Goal: Information Seeking & Learning: Learn about a topic

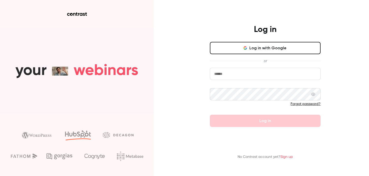
click at [284, 49] on button "Log in with Google" at bounding box center [265, 48] width 111 height 12
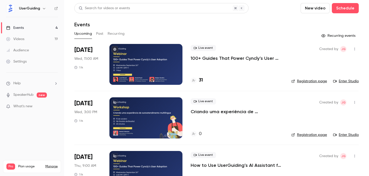
click at [155, 121] on div at bounding box center [145, 118] width 73 height 41
click at [102, 33] on button "Past" at bounding box center [99, 34] width 7 height 8
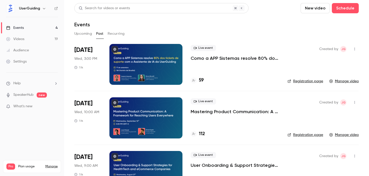
click at [166, 62] on div at bounding box center [145, 64] width 73 height 41
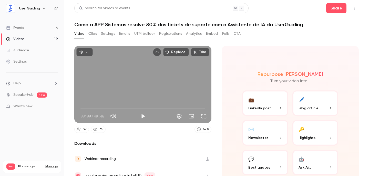
click at [95, 35] on button "Clips" at bounding box center [92, 34] width 8 height 8
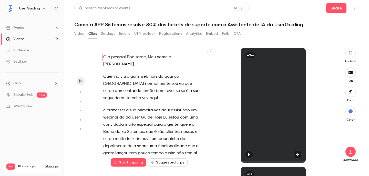
click at [210, 52] on icon "button" at bounding box center [210, 52] width 3 height 3
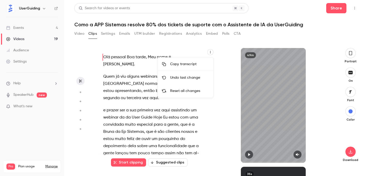
click at [198, 64] on div "Copy transcript" at bounding box center [189, 64] width 39 height 5
click at [139, 25] on h1 "Como a APP Sistemas resolve 80% dos tickets de suporte com o Assistente de IA d…" at bounding box center [216, 25] width 284 height 6
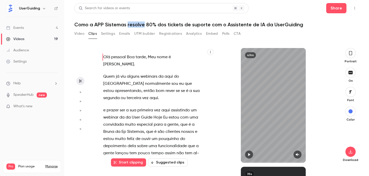
click at [139, 25] on h1 "Como a APP Sistemas resolve 80% dos tickets de suporte com o Assistente de IA d…" at bounding box center [216, 25] width 284 height 6
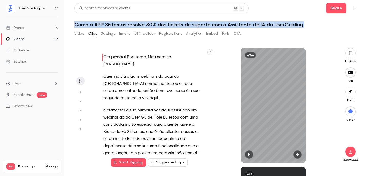
click at [139, 25] on h1 "Como a APP Sistemas resolve 80% dos tickets de suporte com o Assistente de IA d…" at bounding box center [216, 25] width 284 height 6
copy div "Como a APP Sistemas resolve 80% dos tickets de suporte com o Assistente de IA d…"
